Goal: Communication & Community: Answer question/provide support

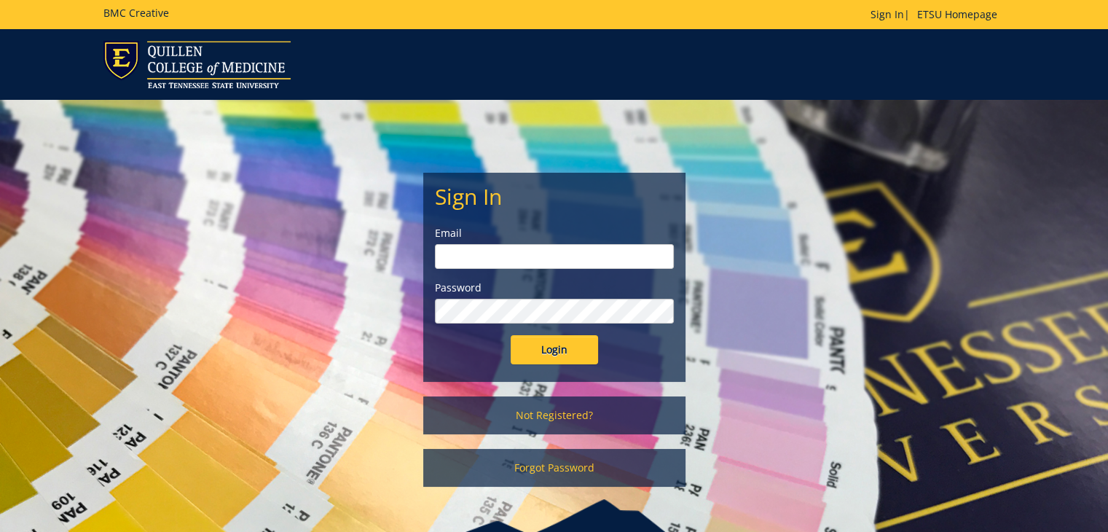
click at [590, 247] on input "email" at bounding box center [554, 256] width 239 height 25
type input "[EMAIL_ADDRESS][DOMAIN_NAME]"
click at [511, 335] on input "Login" at bounding box center [554, 349] width 87 height 29
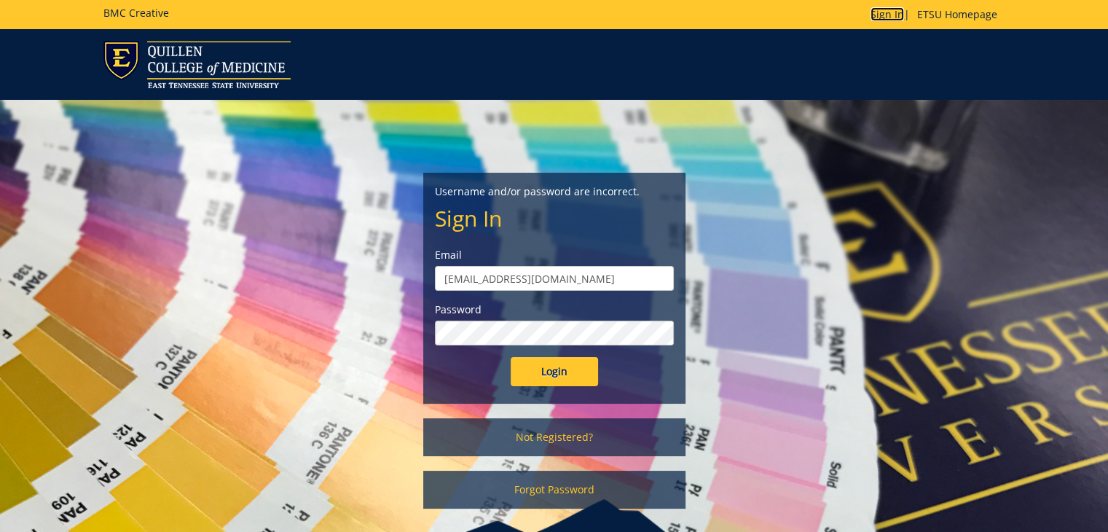
click at [889, 7] on link "Sign In" at bounding box center [887, 14] width 34 height 14
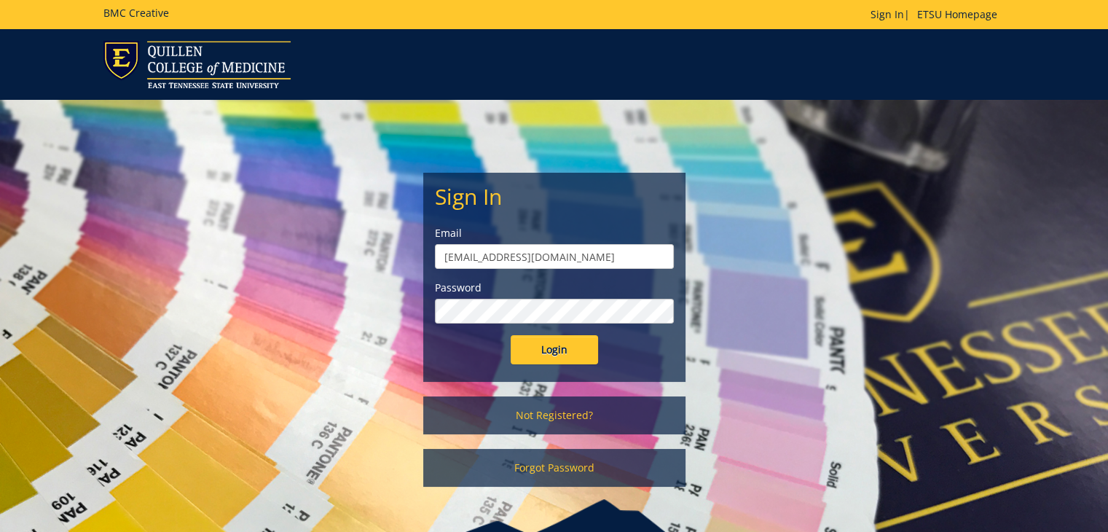
click at [479, 261] on input "[EMAIL_ADDRESS][DOMAIN_NAME]" at bounding box center [554, 256] width 239 height 25
click at [542, 467] on link "Forgot Password" at bounding box center [554, 468] width 262 height 38
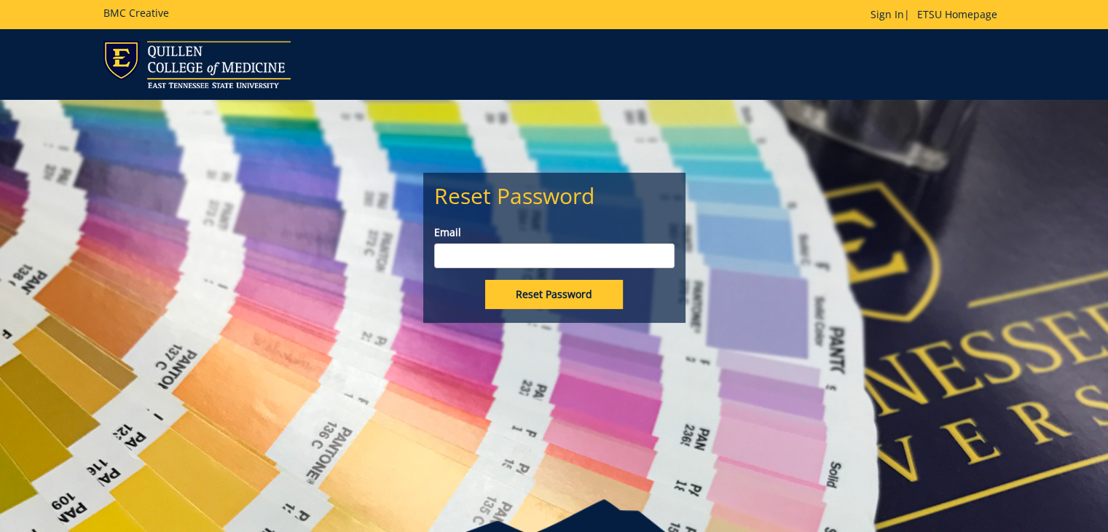
click at [529, 259] on input "Email" at bounding box center [554, 255] width 240 height 25
type input "[EMAIL_ADDRESS][DOMAIN_NAME]"
click at [536, 291] on input "Reset Password" at bounding box center [554, 294] width 138 height 29
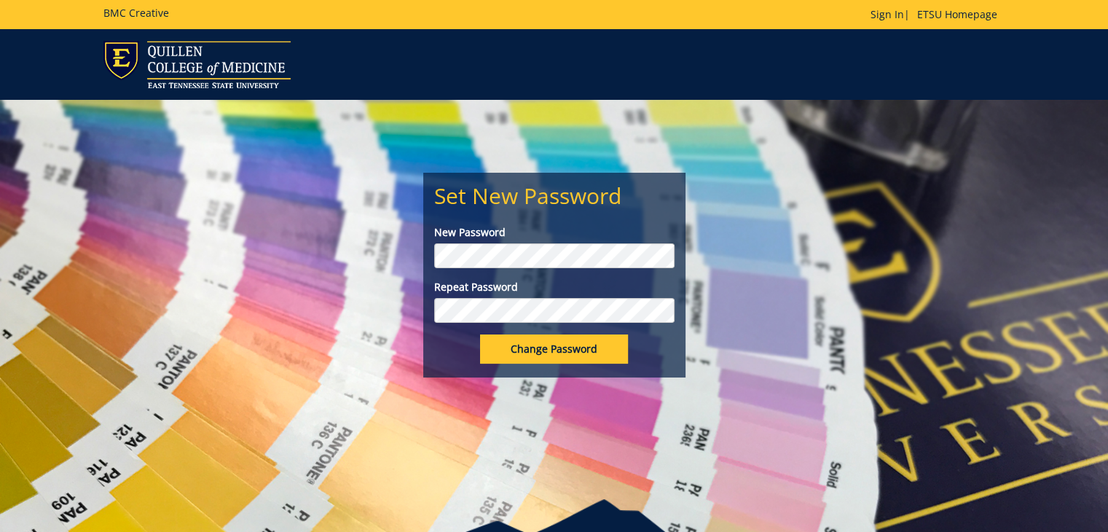
click at [545, 353] on input "Change Password" at bounding box center [554, 348] width 148 height 29
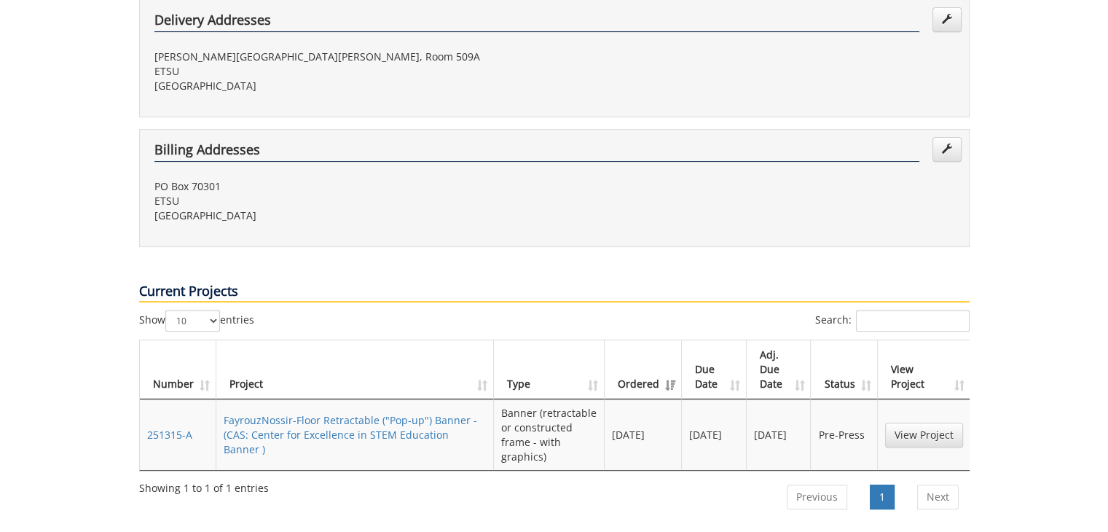
scroll to position [453, 0]
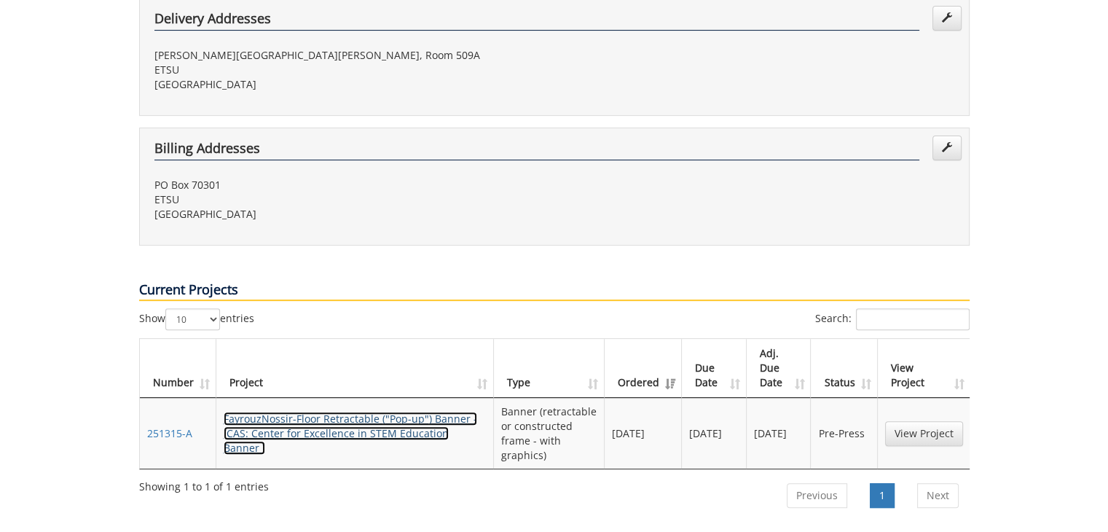
click at [411, 412] on link "FayrouzNossir-Floor Retractable ("Pop-up") Banner - (CAS: Center for Excellence…" at bounding box center [350, 433] width 253 height 43
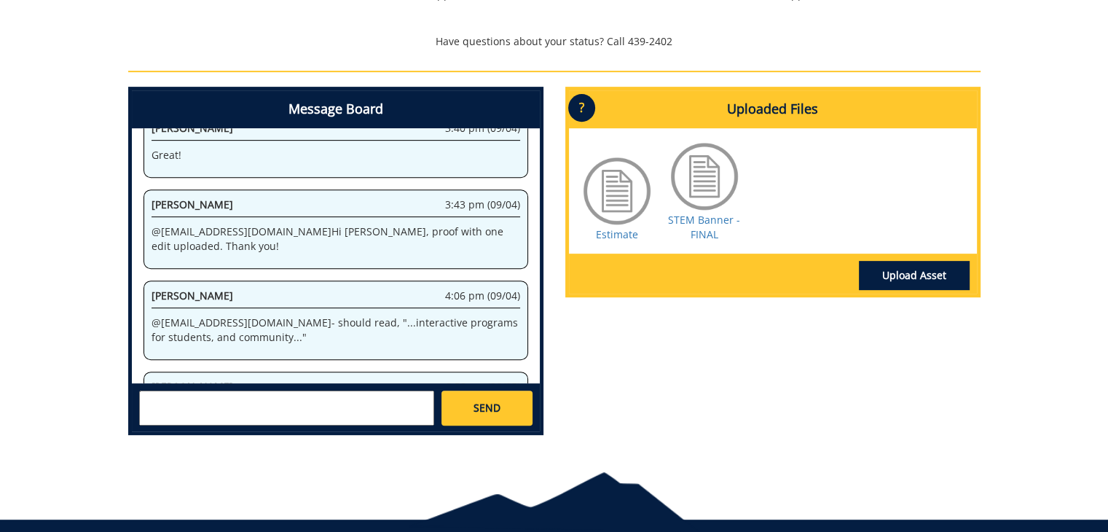
scroll to position [4194, 0]
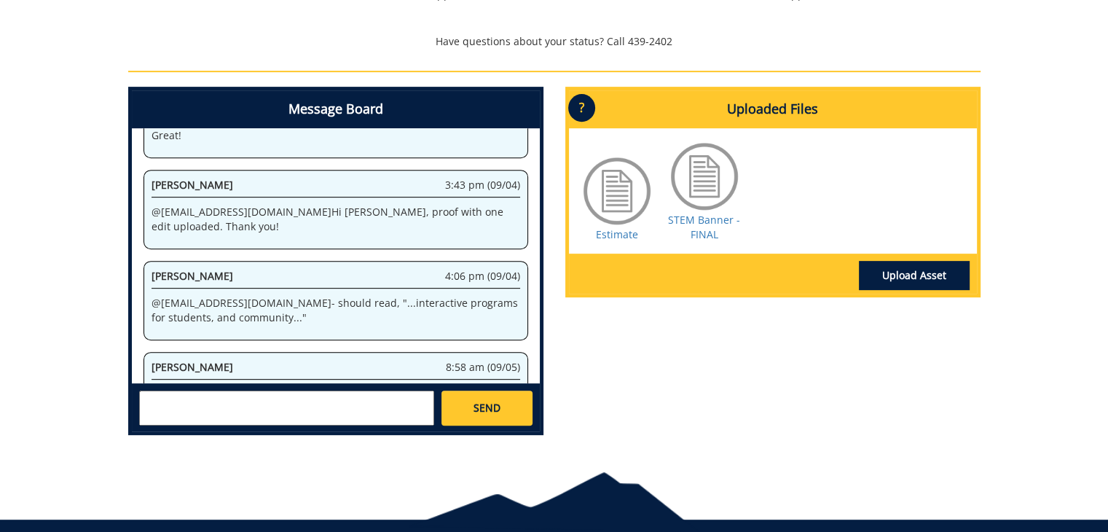
click at [330, 394] on textarea at bounding box center [286, 407] width 295 height 35
click at [334, 400] on textarea "Ah, ok. I see. I do prefer the extra comma, if that's ok." at bounding box center [286, 407] width 295 height 35
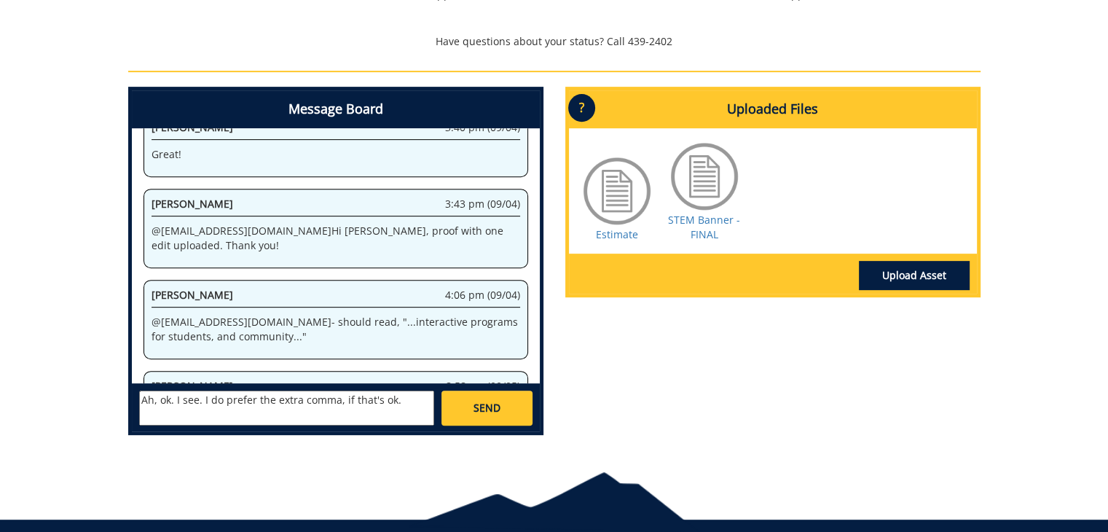
scroll to position [4162, 0]
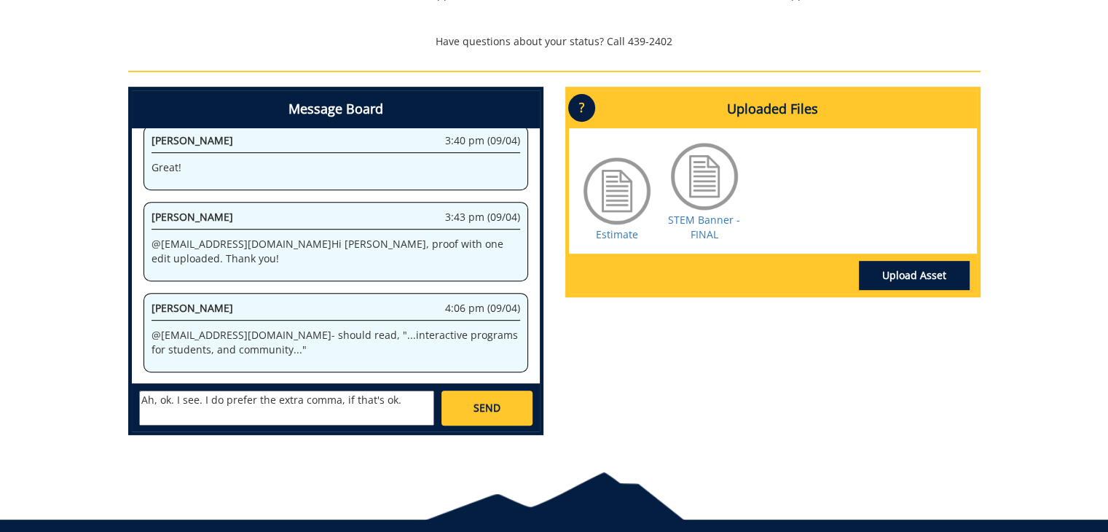
drag, startPoint x: 236, startPoint y: 229, endPoint x: 506, endPoint y: 237, distance: 270.3
click at [506, 419] on p "@ [EMAIL_ADDRESS][DOMAIN_NAME] @ [EMAIL_ADDRESS][DOMAIN_NAME] hello just checki…" at bounding box center [335, 462] width 369 height 87
copy p ""...interactive programs for students, and community...")"
click at [402, 403] on textarea "Ah, ok. I see. I do prefer the extra comma, if that's ok." at bounding box center [286, 407] width 295 height 35
paste textarea ""...interactive programs for students, and community...")"
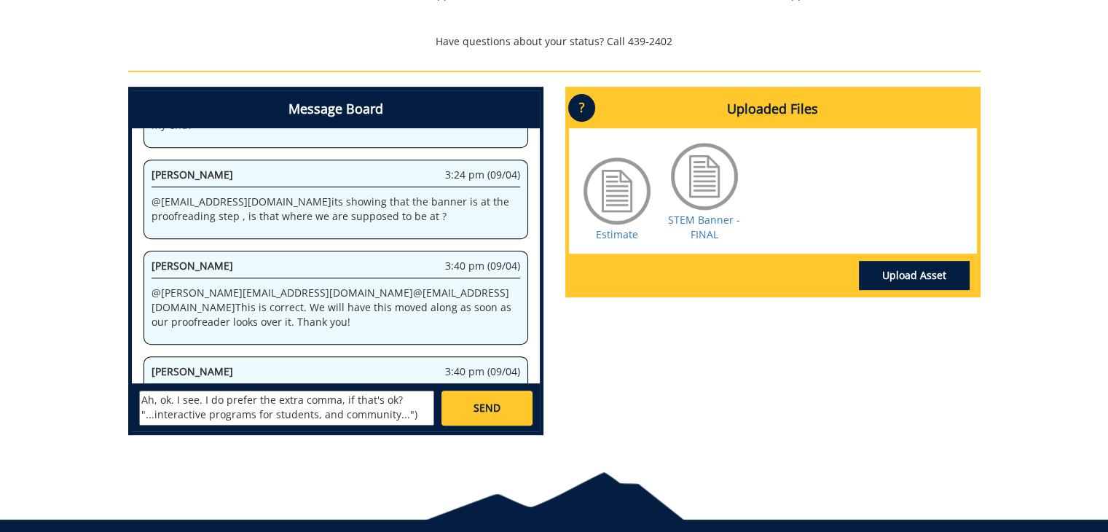
scroll to position [4194, 0]
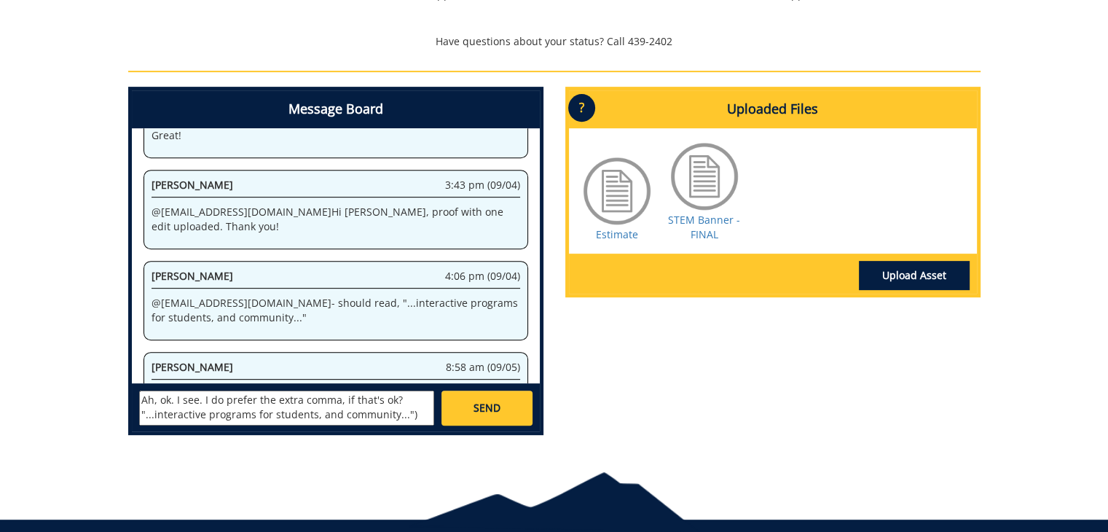
click at [272, 398] on textarea "Ah, ok. I see. I do prefer the extra comma, if that's ok? "...interactive progr…" at bounding box center [286, 407] width 295 height 35
type textarea "Ah, ok. I see. I do prefer the Oxford comma style, if that's ok? "...interactiv…"
click at [488, 409] on span "SEND" at bounding box center [486, 408] width 27 height 15
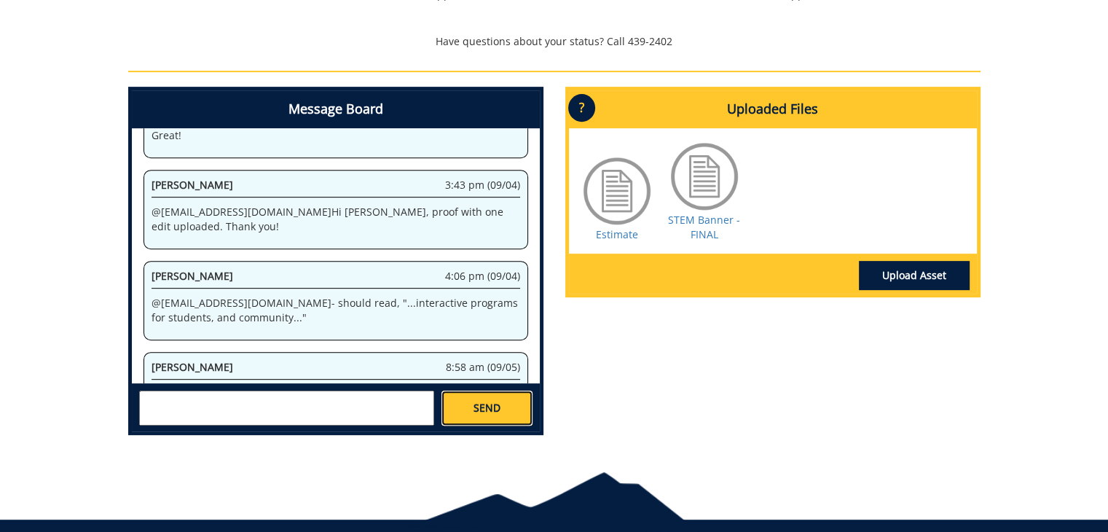
scroll to position [4285, 0]
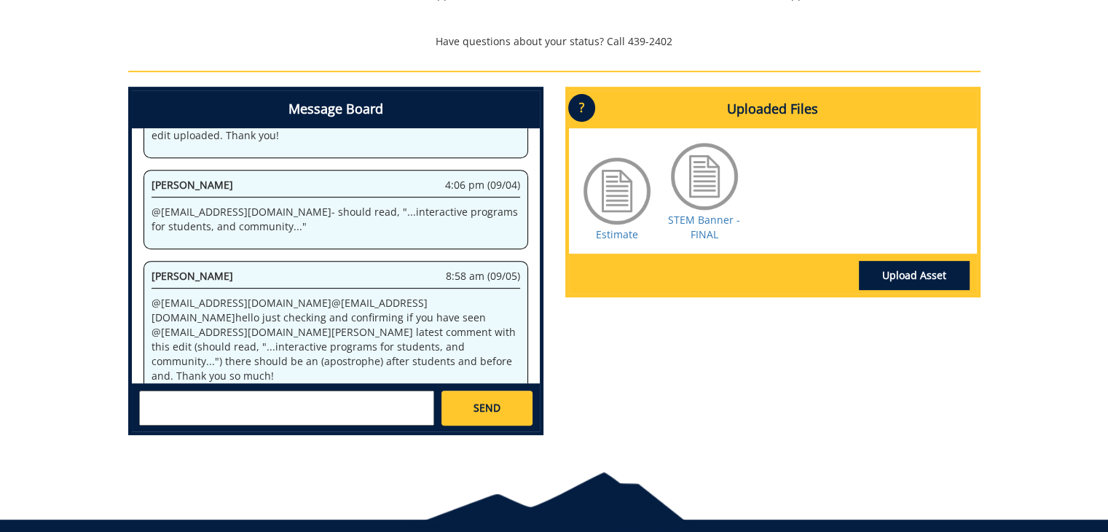
click at [306, 401] on textarea at bounding box center [286, 407] width 295 height 35
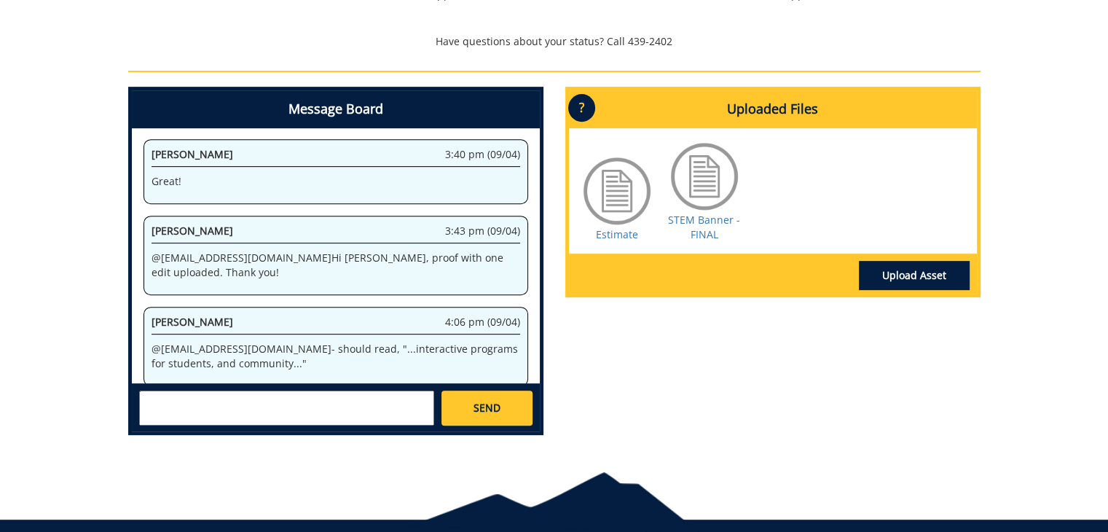
scroll to position [4149, 0]
drag, startPoint x: 245, startPoint y: 216, endPoint x: 151, endPoint y: 221, distance: 94.1
click at [151, 433] on p "@ [EMAIL_ADDRESS][DOMAIN_NAME] @ [EMAIL_ADDRESS][DOMAIN_NAME] hello just checki…" at bounding box center [335, 476] width 369 height 87
copy p "@ [EMAIL_ADDRESS][DOMAIN_NAME]"
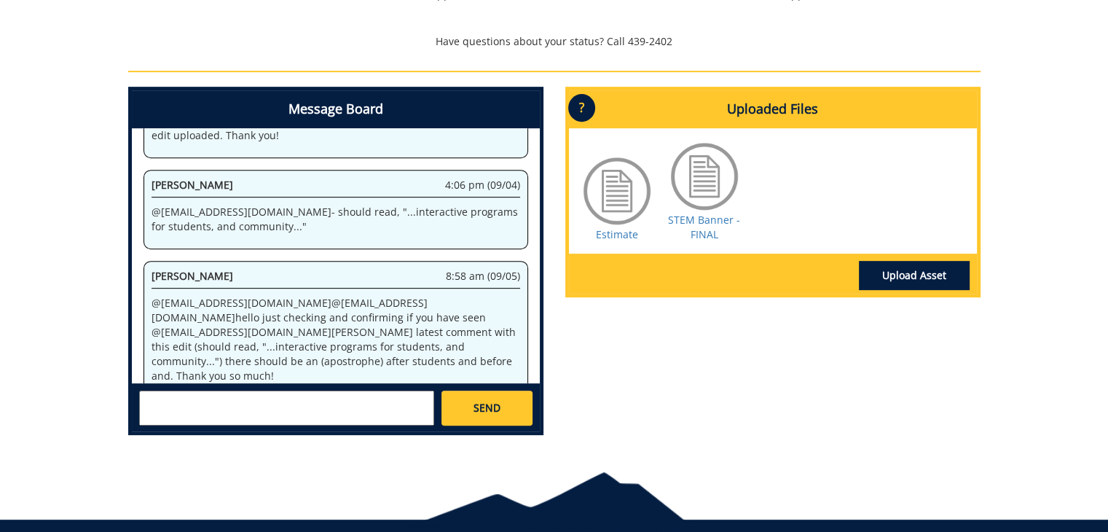
click at [240, 394] on textarea at bounding box center [286, 407] width 295 height 35
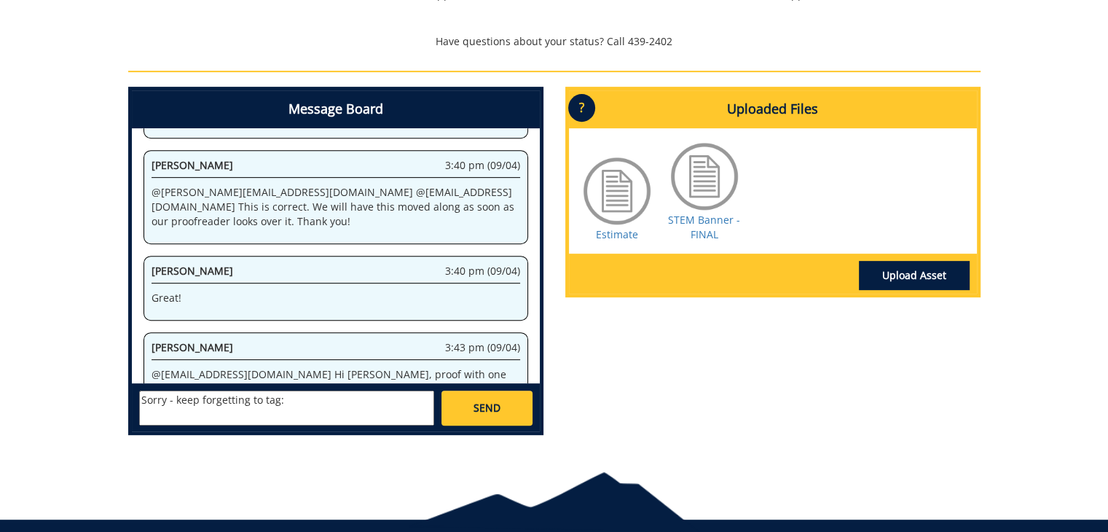
paste textarea "@[EMAIL_ADDRESS][DOMAIN_NAME]"
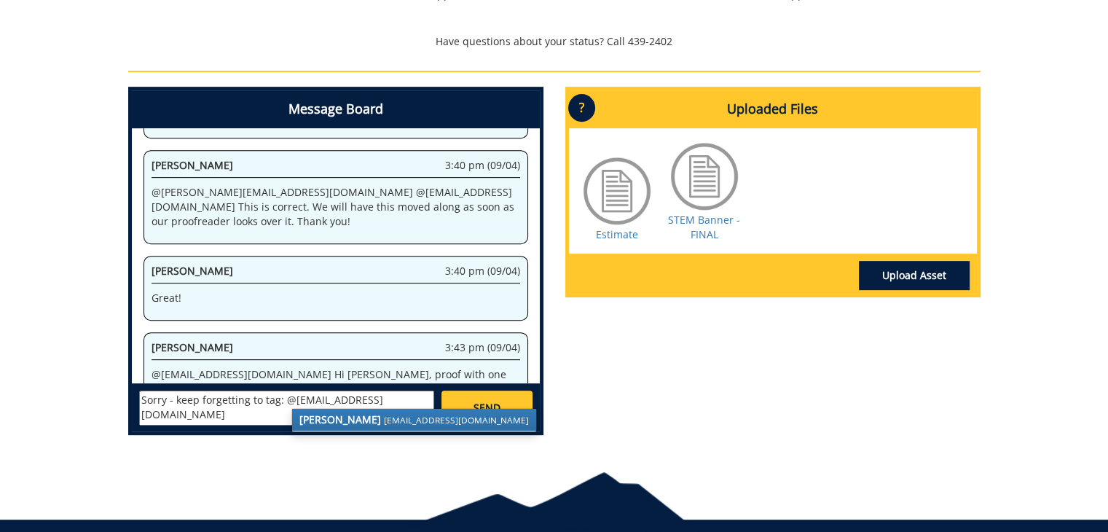
click at [315, 421] on strong "[PERSON_NAME]" at bounding box center [340, 419] width 82 height 14
click at [275, 400] on textarea "Sorry - keep forgetting to tag: @[EMAIL_ADDRESS][DOMAIN_NAME]" at bounding box center [286, 407] width 295 height 35
type textarea "Sorry - keep forgetting to tag - @[EMAIL_ADDRESS][DOMAIN_NAME]"
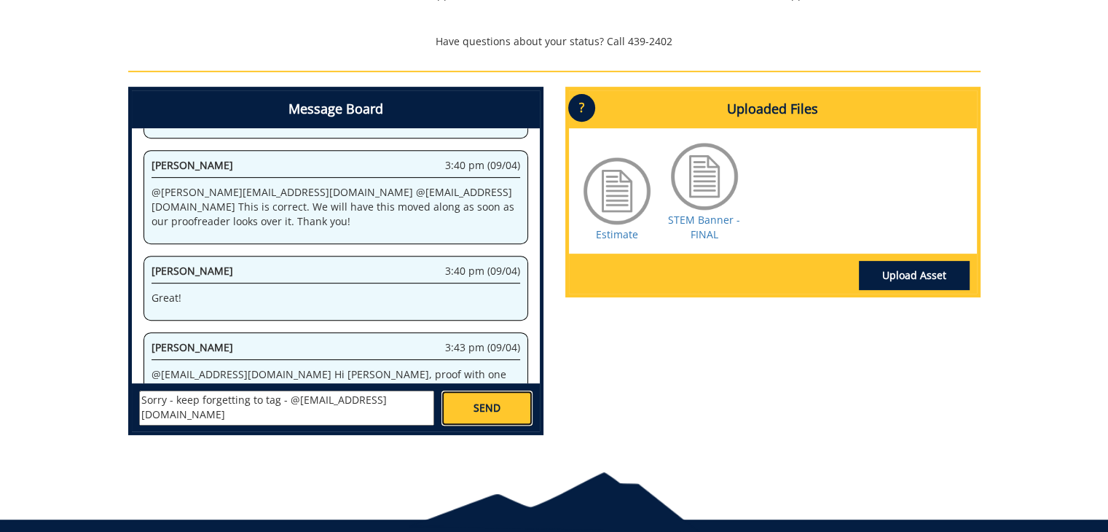
click at [505, 406] on link "SEND" at bounding box center [486, 407] width 90 height 35
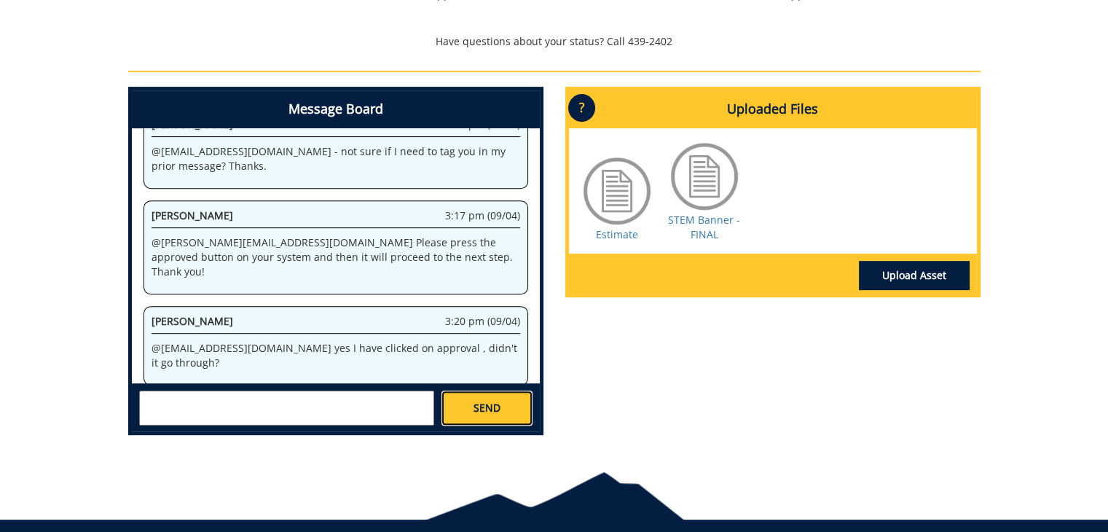
scroll to position [22552, 0]
